Goal: Task Accomplishment & Management: Manage account settings

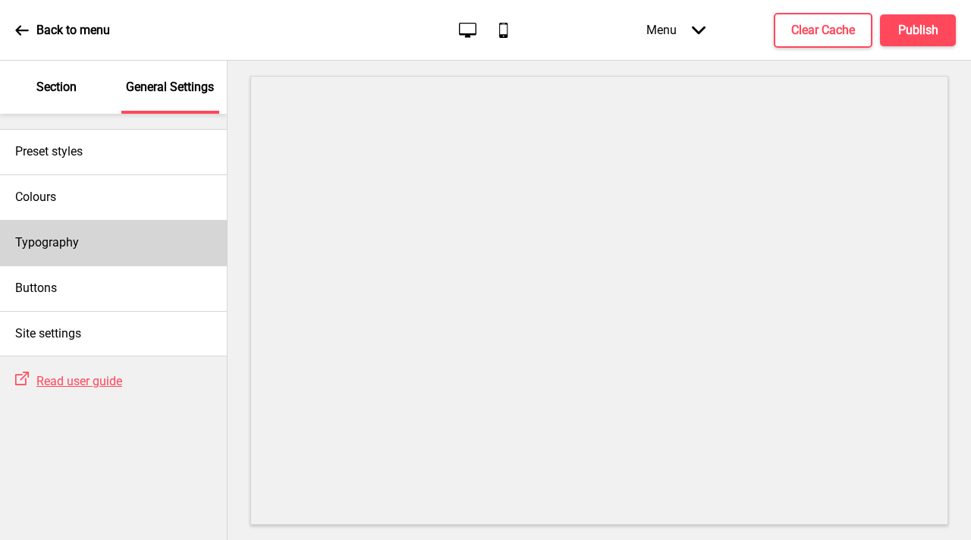
click at [121, 255] on div "Typography" at bounding box center [113, 242] width 227 height 45
select select "Nunito Sans"
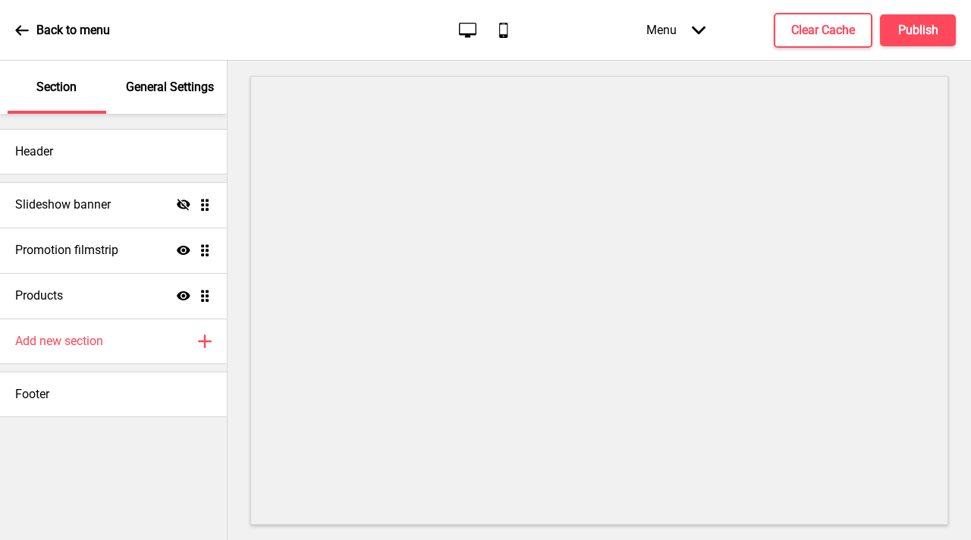
click at [141, 106] on div "General Settings" at bounding box center [170, 87] width 99 height 53
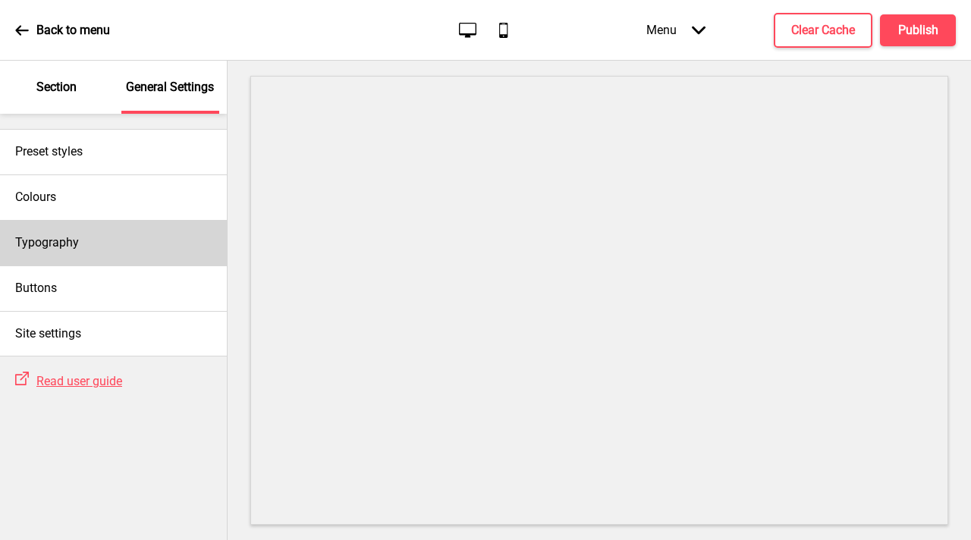
click at [131, 248] on div "Typography" at bounding box center [113, 242] width 227 height 45
select select "Roboto"
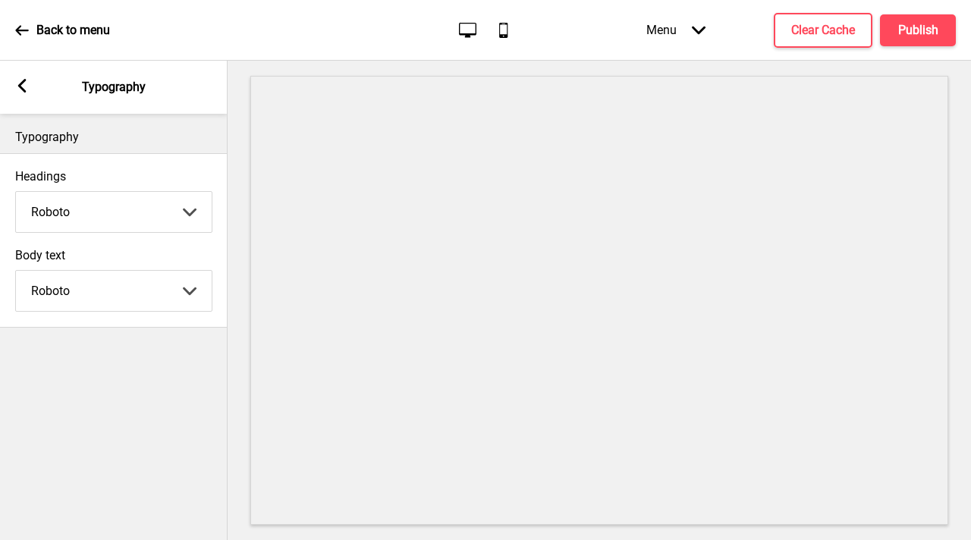
click at [129, 223] on select "Abhaya Libre Abril Fatface Adobe Garamond Pro Arimo Arsenal Arvo Berkshire Swas…" at bounding box center [114, 212] width 196 height 40
select select "Nunito Sans"
click at [16, 192] on select "Abhaya Libre Abril Fatface Adobe Garamond Pro Arimo Arsenal Arvo Berkshire Swas…" at bounding box center [114, 212] width 196 height 40
click at [124, 293] on select "Abhaya Libre Abril Fatface Adobe Garamond Pro Arimo Arsenal Arvo Berkshire Swas…" at bounding box center [114, 291] width 196 height 40
select select "Nunito Sans"
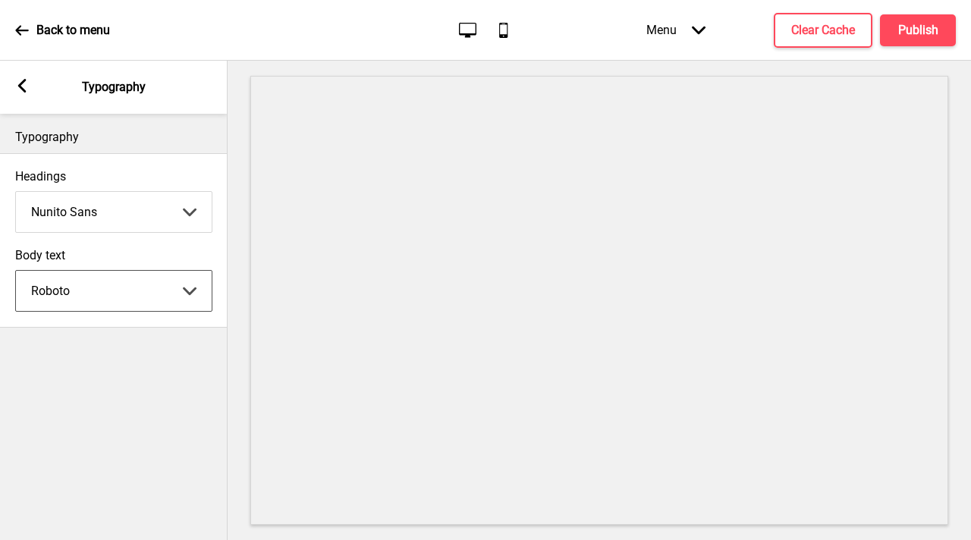
click at [16, 271] on select "Abhaya Libre Abril Fatface Adobe Garamond Pro Arimo Arsenal Arvo Berkshire Swas…" at bounding box center [114, 291] width 196 height 40
click at [143, 403] on div "Typography Headings Nunito Sans Abhaya Libre Abril Fatface Adobe Garamond Pro A…" at bounding box center [113, 327] width 227 height 426
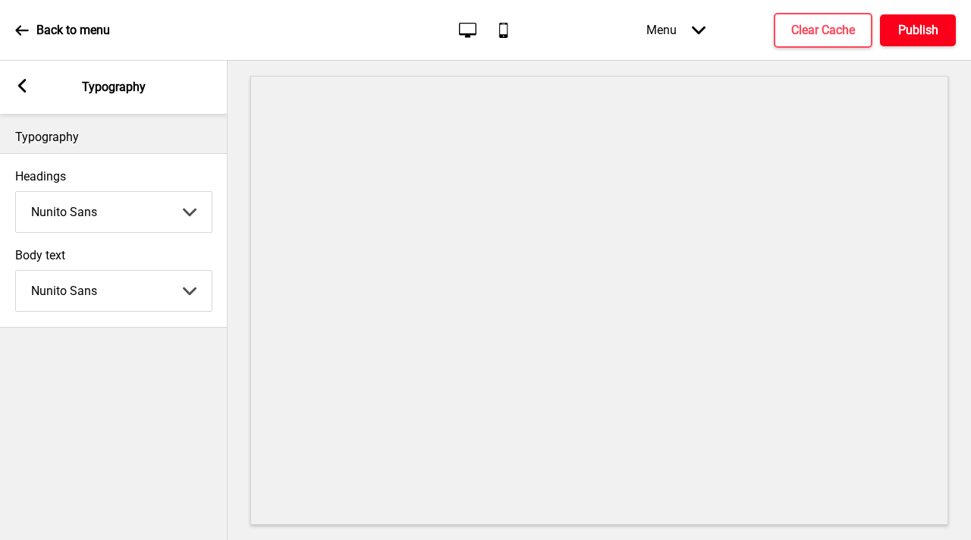
click at [920, 34] on h4 "Publish" at bounding box center [918, 30] width 40 height 17
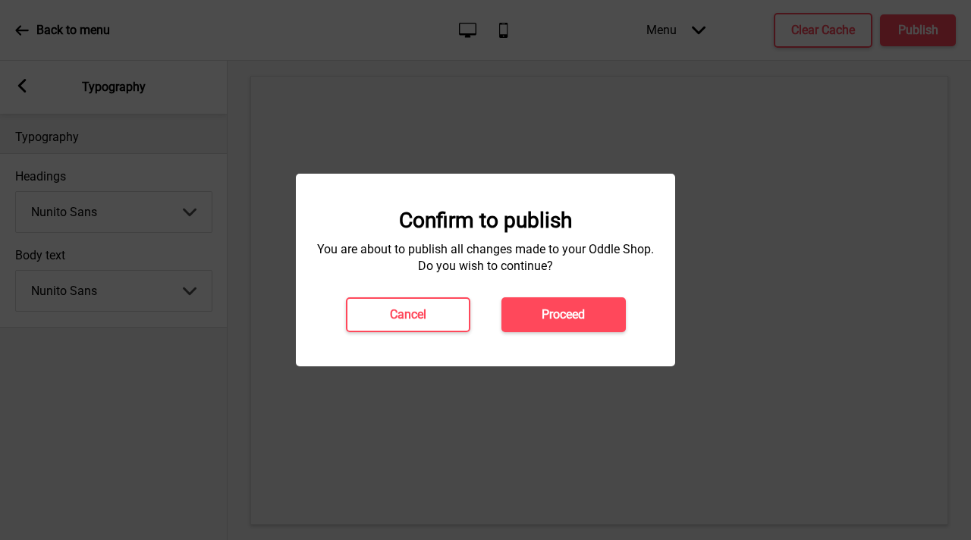
click at [542, 292] on div "Confirm to publish You are about to publish all changes made to your Oddle Shop…" at bounding box center [485, 270] width 349 height 124
click at [544, 329] on button "Proceed" at bounding box center [563, 314] width 124 height 35
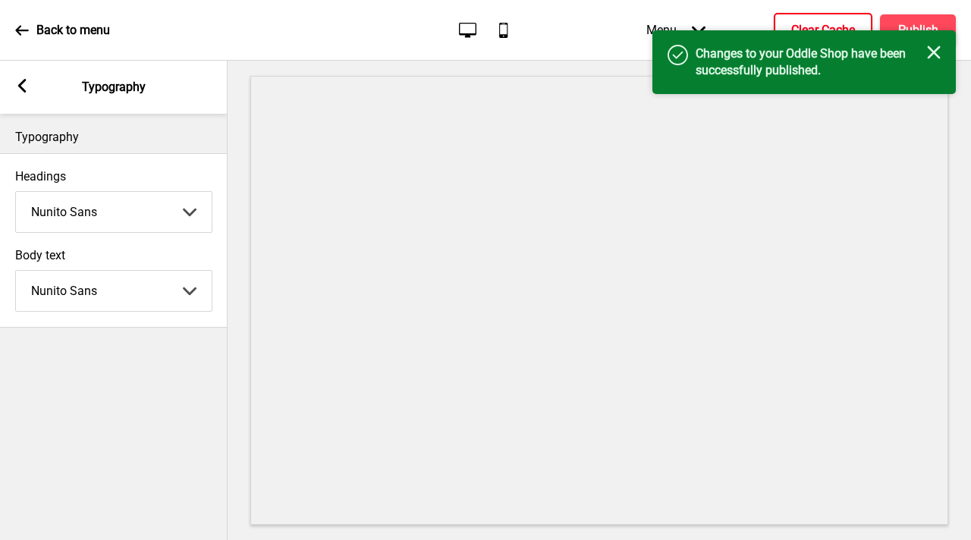
click at [814, 27] on h4 "Clear Cache" at bounding box center [823, 30] width 64 height 17
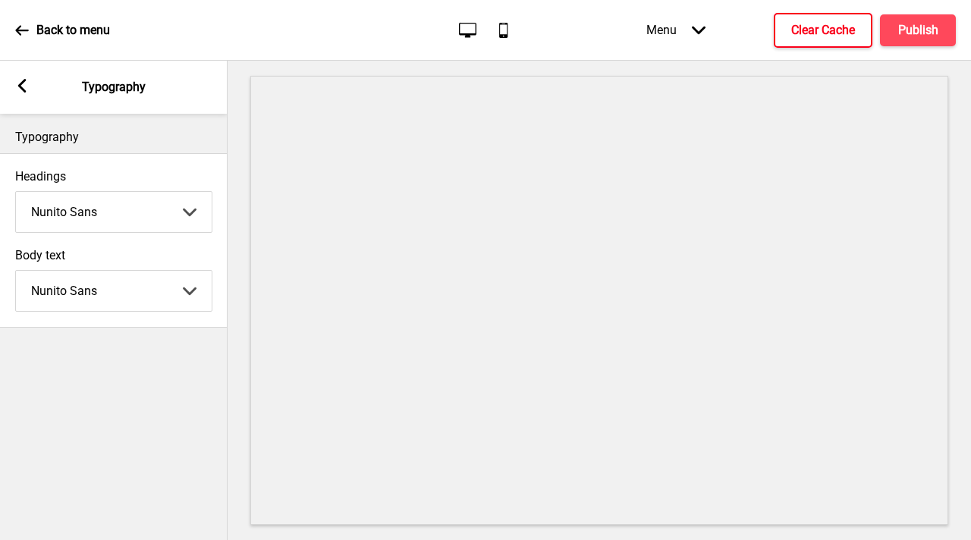
click at [24, 94] on div "Arrow left" at bounding box center [22, 87] width 14 height 17
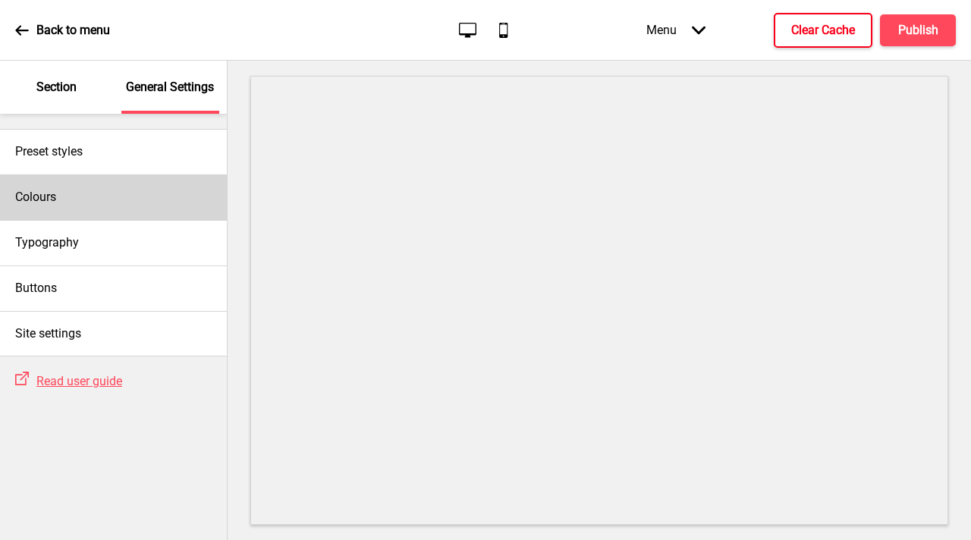
click at [114, 195] on div "Colours" at bounding box center [113, 196] width 227 height 45
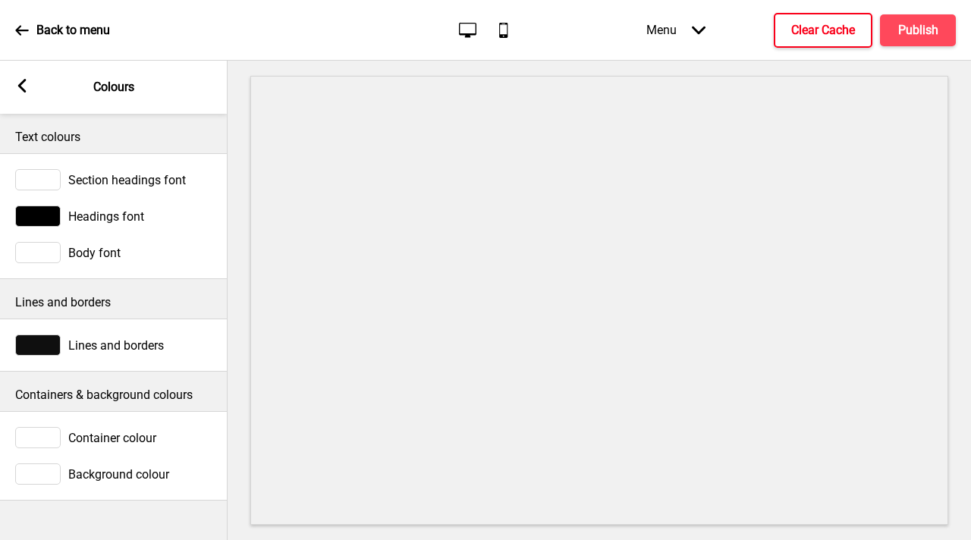
click at [39, 173] on div at bounding box center [37, 179] width 45 height 21
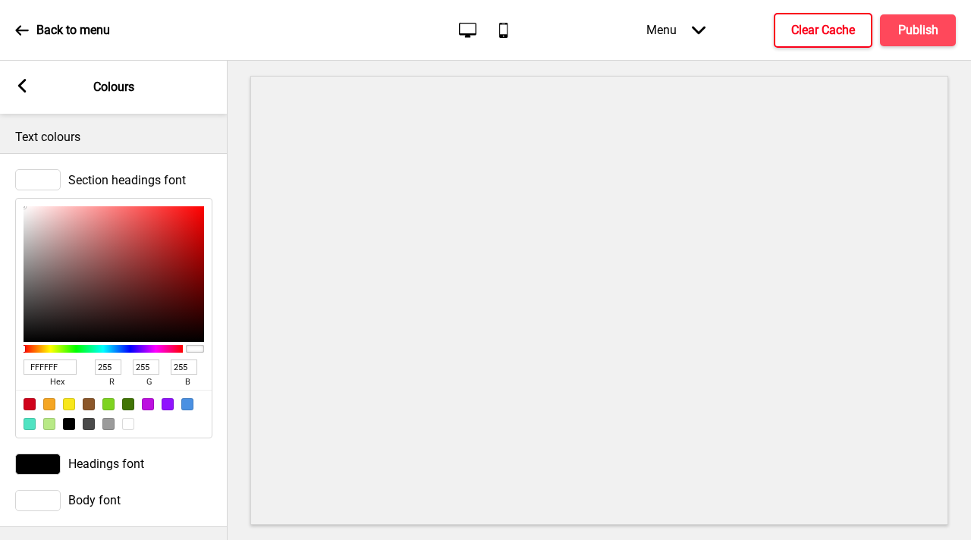
type input "0E0C0C"
type input "14"
type input "12"
type input "0C0B0B"
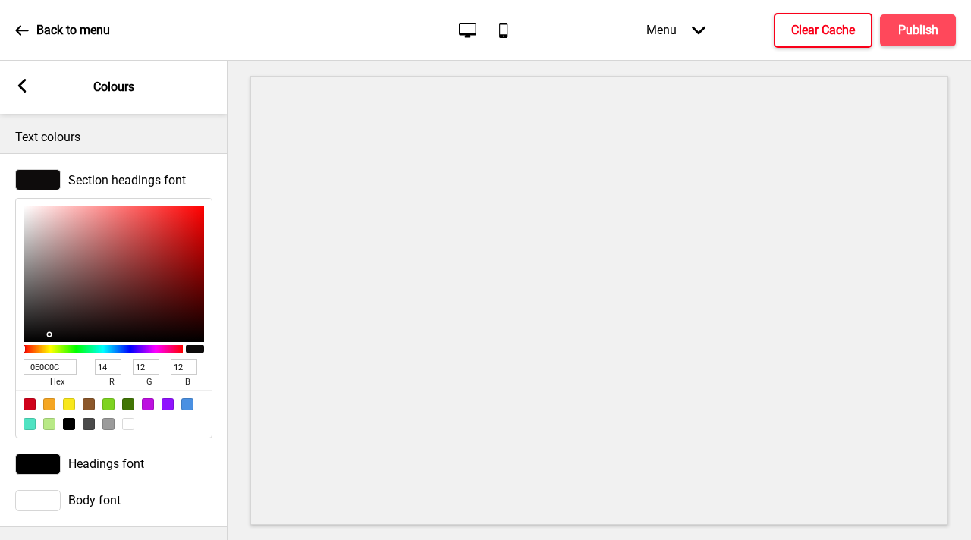
type input "12"
type input "11"
type input "090909"
type input "9"
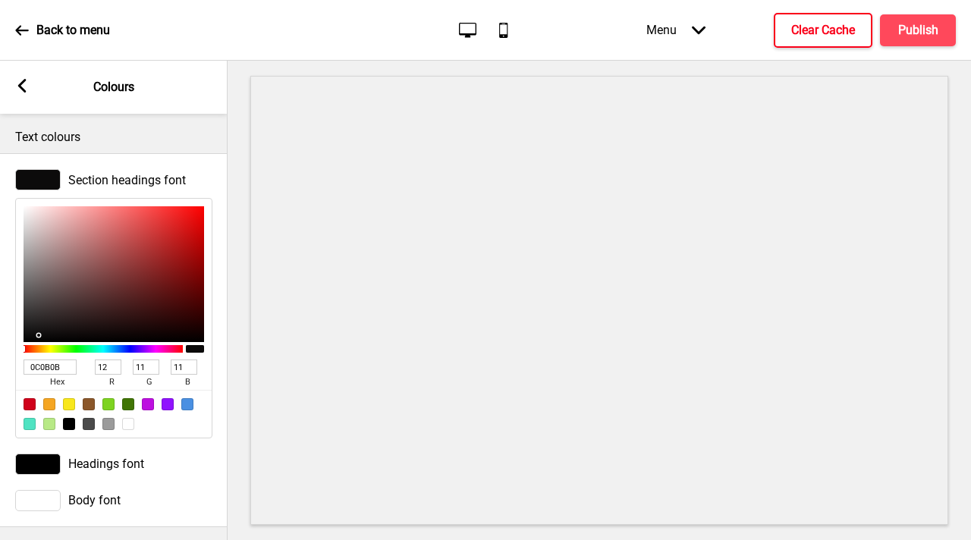
type input "9"
type input "050505"
type input "5"
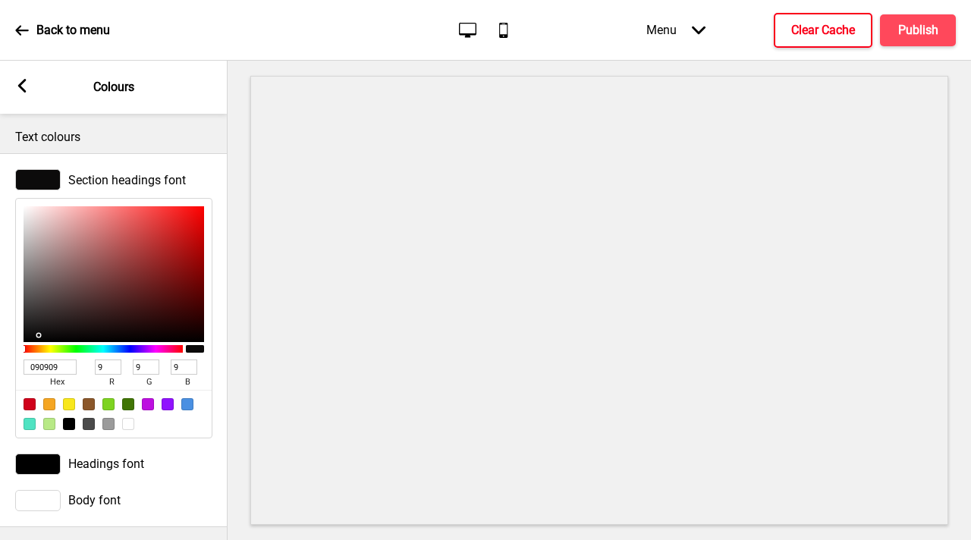
type input "5"
type input "000000"
type input "0"
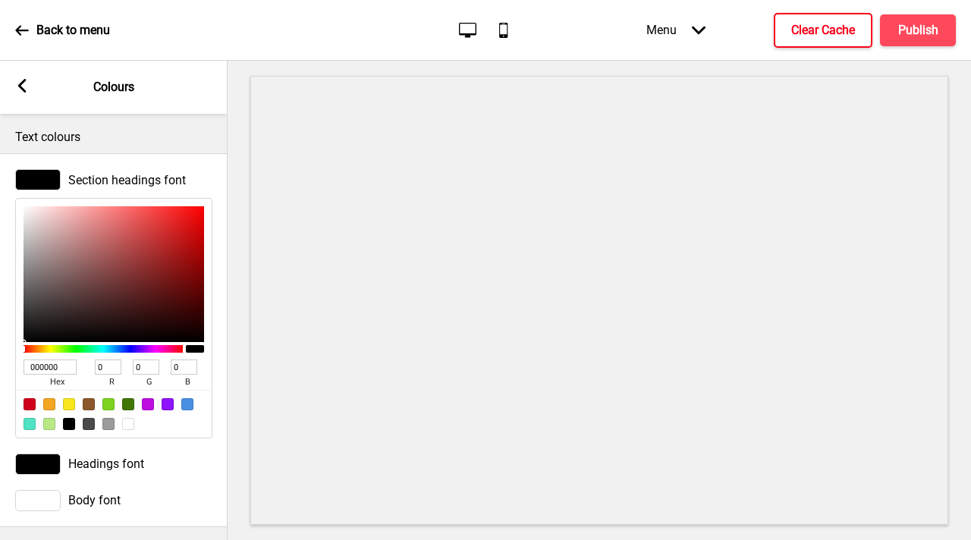
drag, startPoint x: 40, startPoint y: 334, endPoint x: 0, endPoint y: 346, distance: 41.8
click at [0, 346] on div "Section headings font 000000 hex 0 r 0 g 0 b 100 a" at bounding box center [113, 304] width 227 height 284
click at [228, 484] on div at bounding box center [598, 300] width 743 height 479
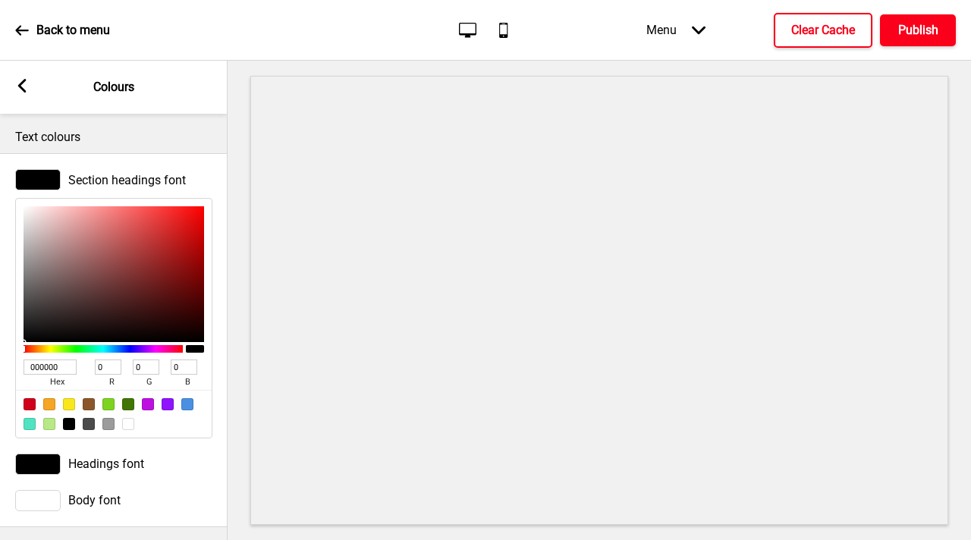
click at [921, 23] on h4 "Publish" at bounding box center [918, 30] width 40 height 17
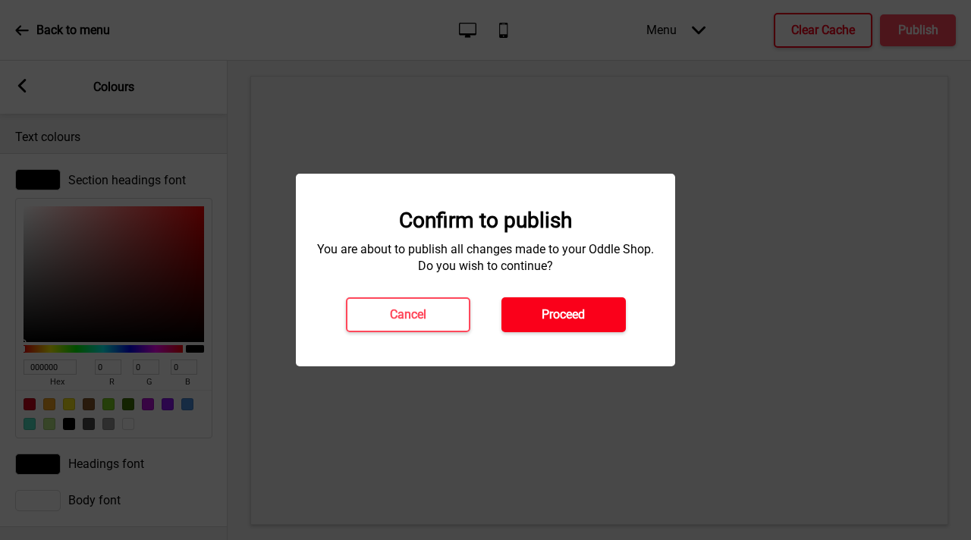
click at [573, 305] on button "Proceed" at bounding box center [563, 314] width 124 height 35
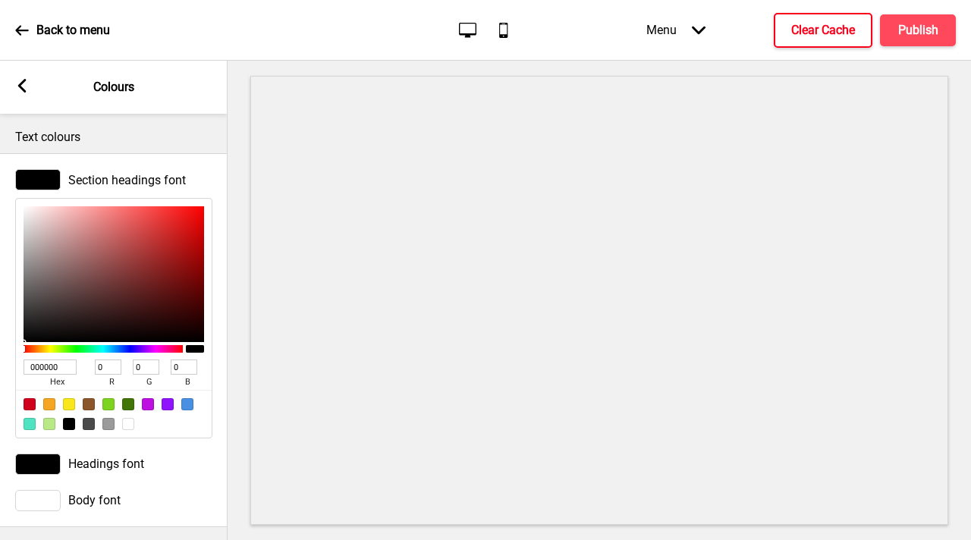
click at [820, 20] on button "Clear Cache" at bounding box center [822, 30] width 99 height 35
